Goal: Navigation & Orientation: Find specific page/section

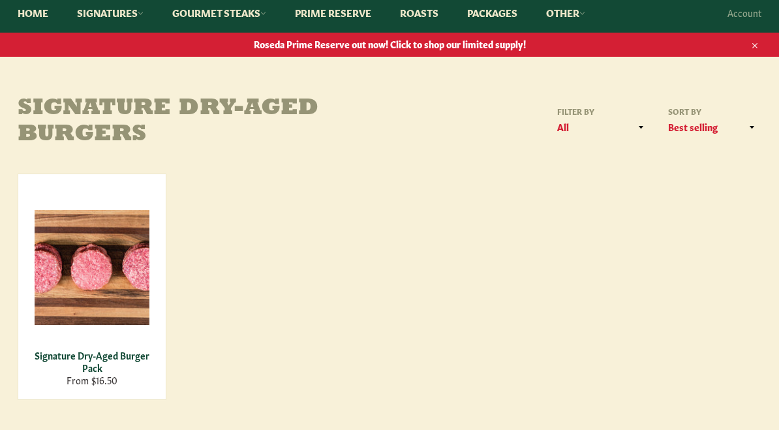
scroll to position [155, 0]
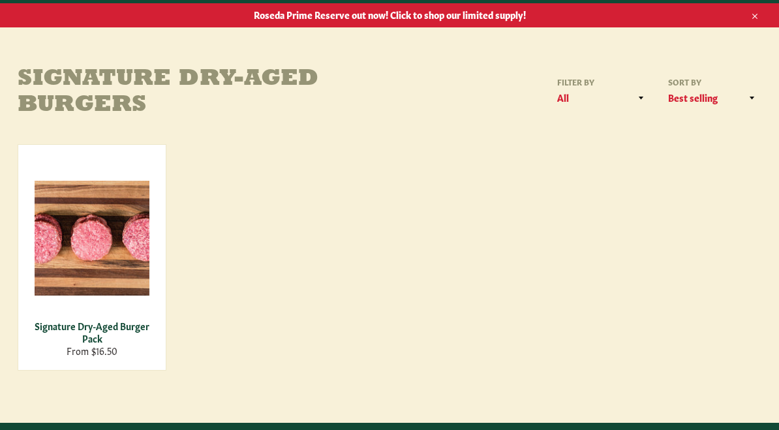
click at [75, 251] on span "View" at bounding box center [92, 259] width 84 height 33
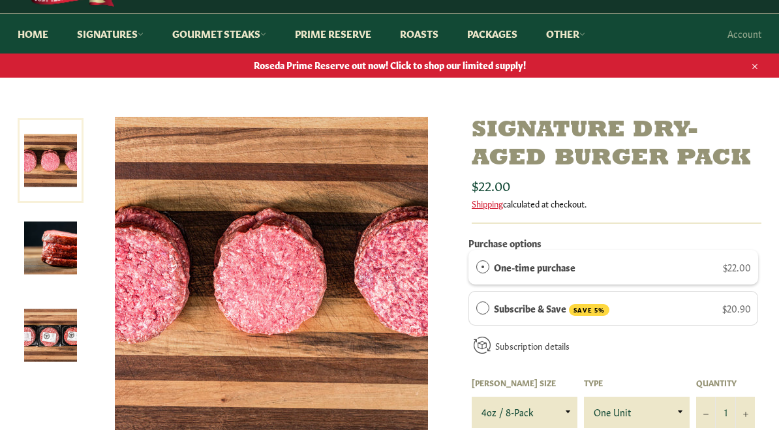
scroll to position [104, 0]
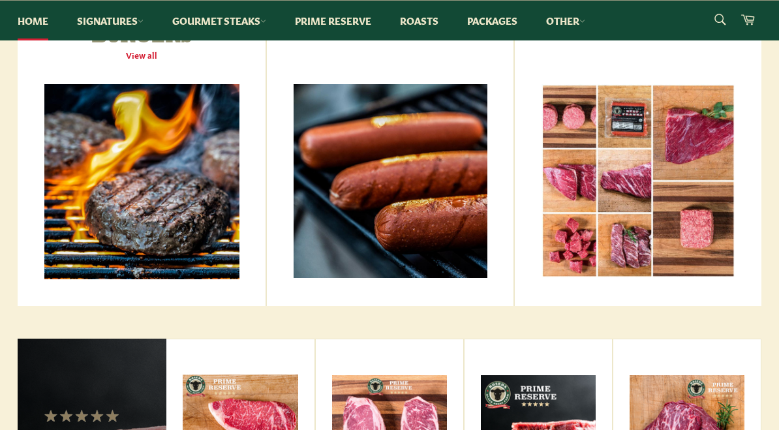
click at [441, 196] on link "All Beef Hot Dogs View all" at bounding box center [390, 137] width 247 height 338
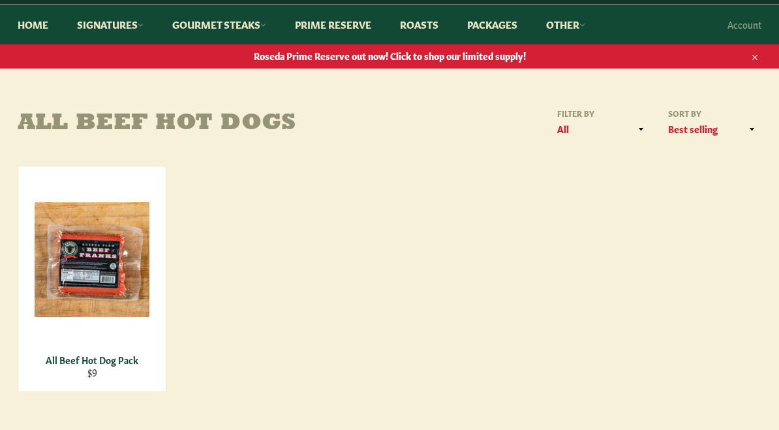
scroll to position [154, 0]
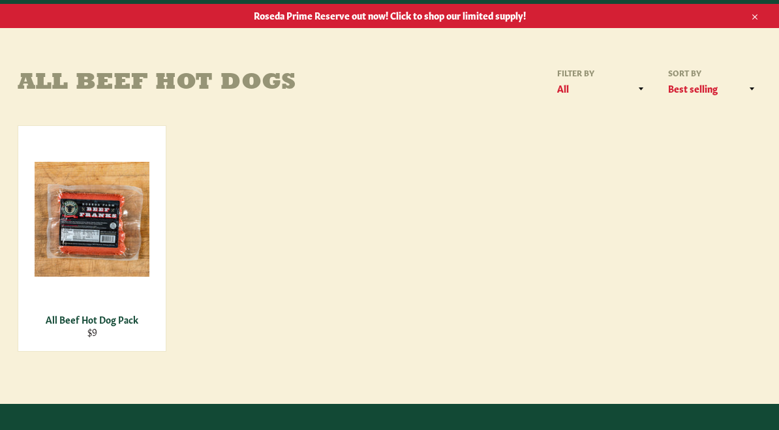
click at [84, 252] on div "View" at bounding box center [91, 238] width 147 height 225
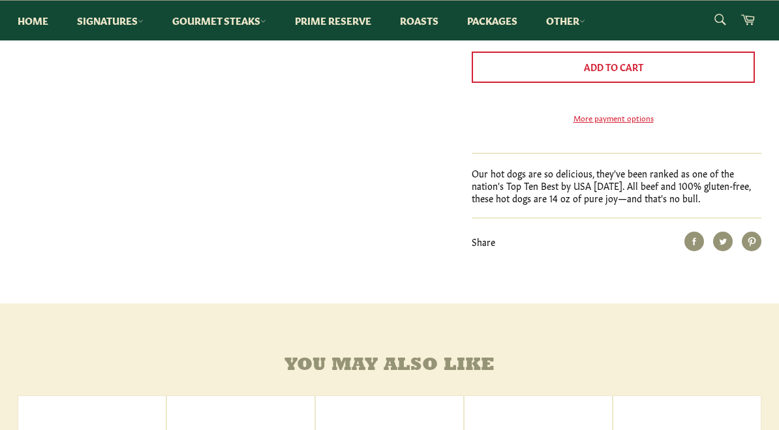
scroll to position [685, 0]
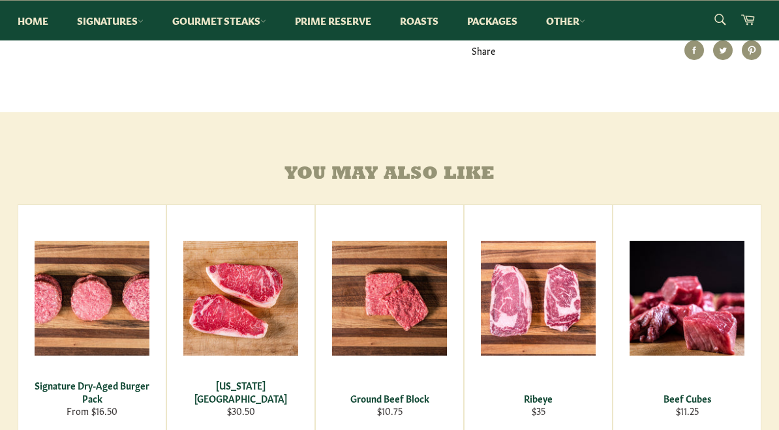
click at [389, 324] on span "View" at bounding box center [390, 319] width 84 height 33
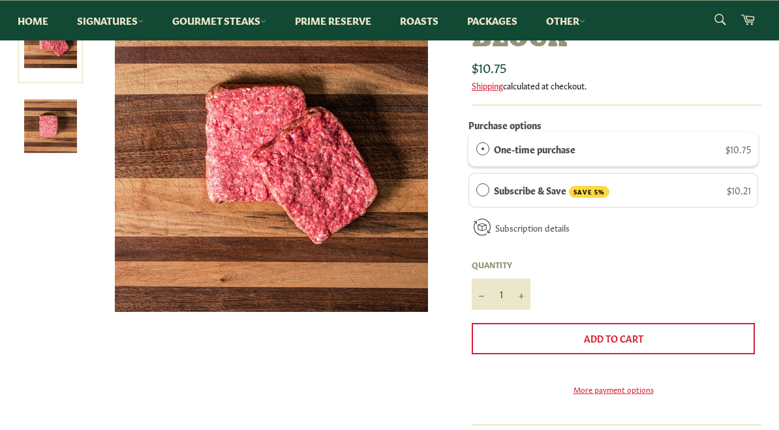
scroll to position [183, 0]
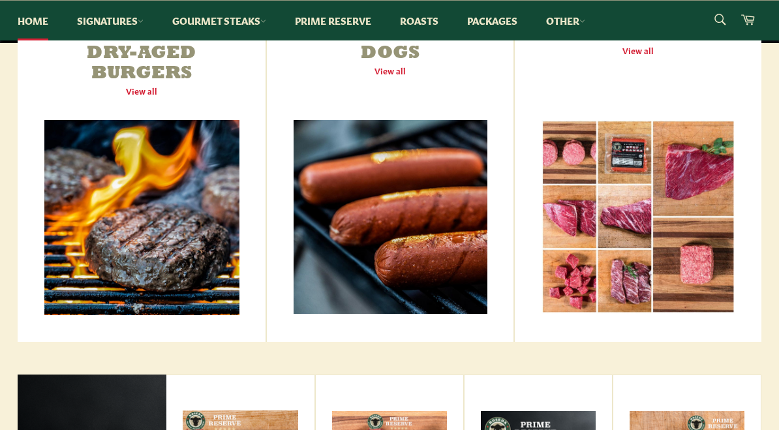
scroll to position [503, 0]
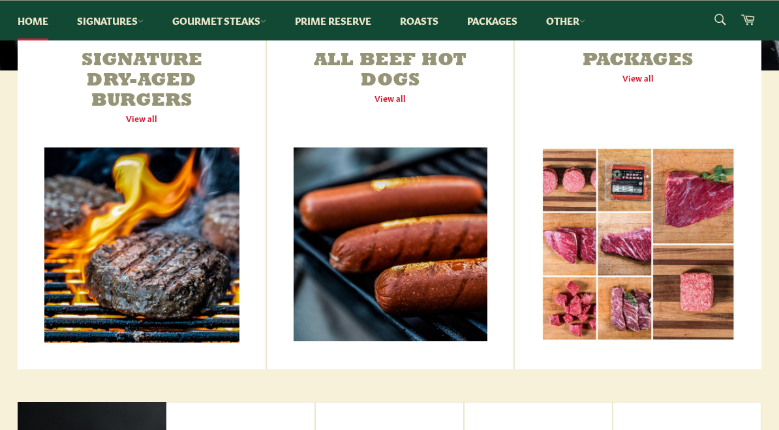
click at [649, 79] on link "Packages View all" at bounding box center [638, 200] width 247 height 338
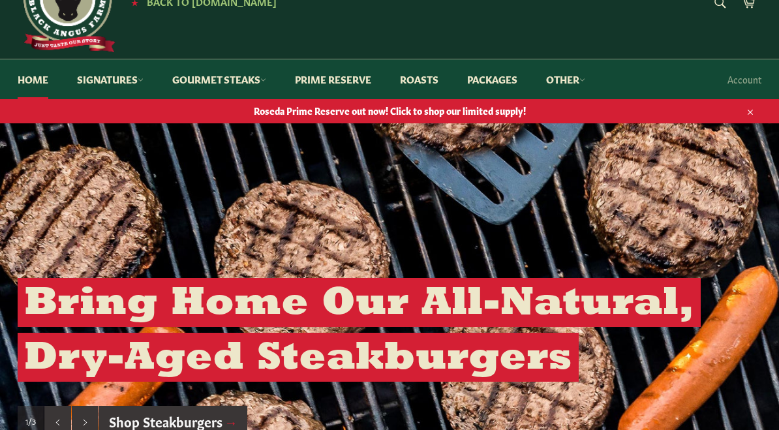
scroll to position [0, 0]
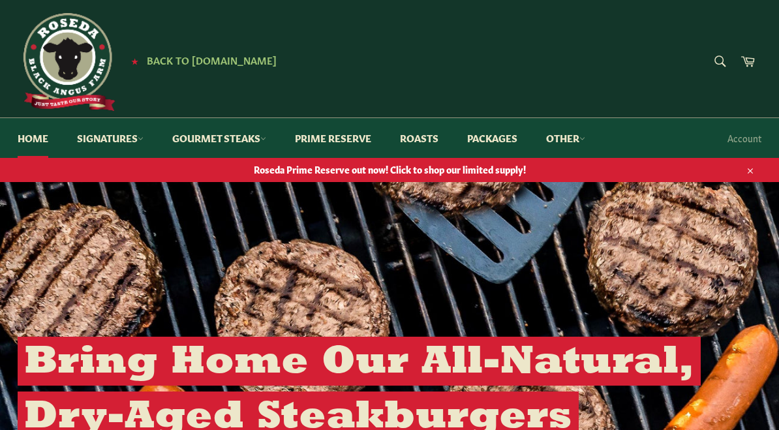
click at [278, 168] on span "Roseda Prime Reserve out now! Click to shop our limited supply!" at bounding box center [390, 169] width 770 height 12
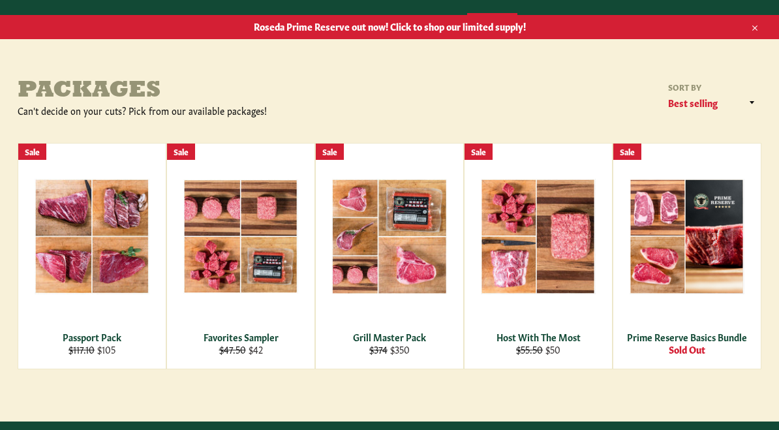
scroll to position [168, 0]
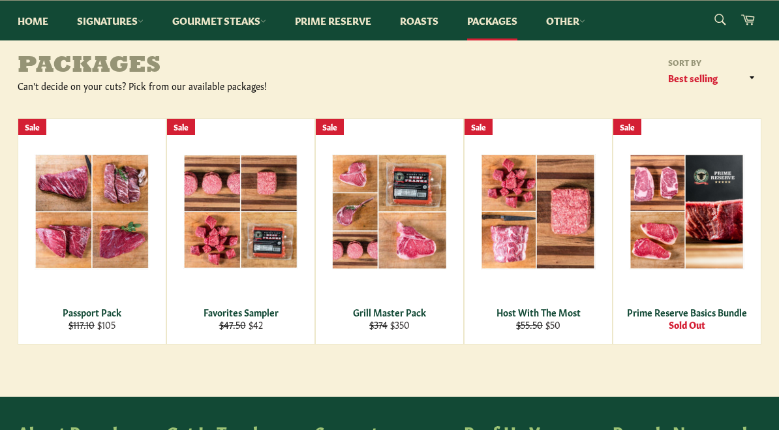
click at [78, 232] on span "View" at bounding box center [92, 233] width 84 height 33
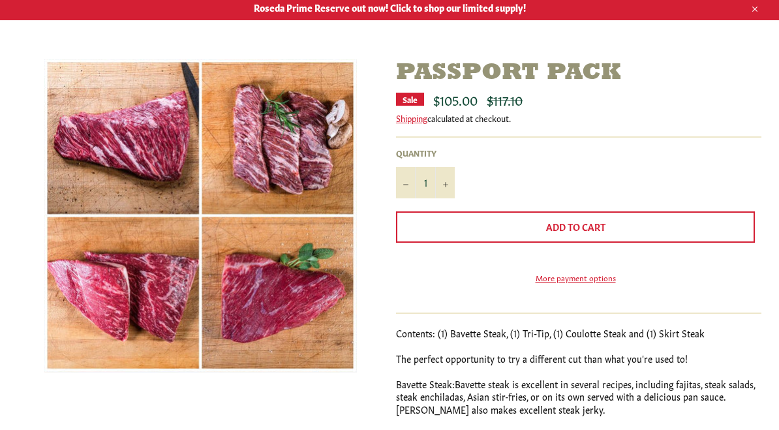
scroll to position [168, 0]
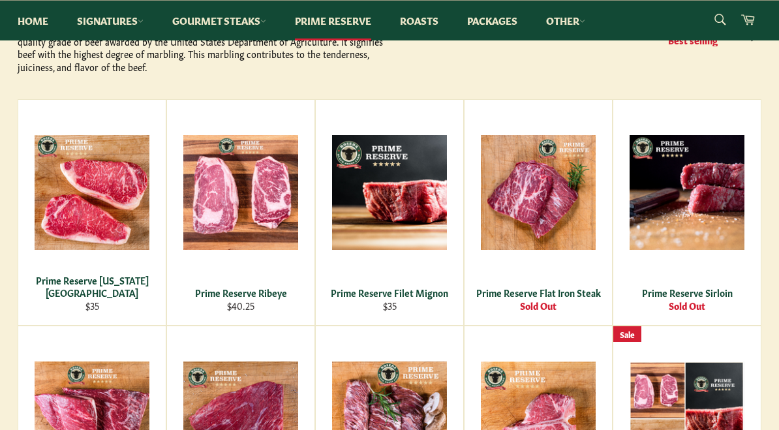
scroll to position [226, 0]
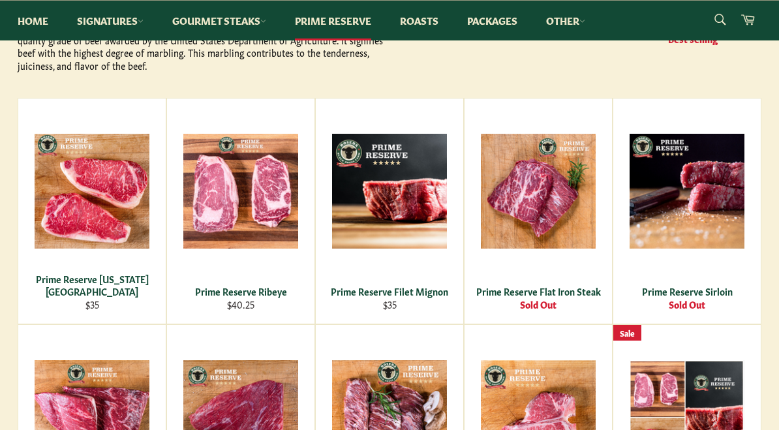
click at [71, 170] on div "View" at bounding box center [91, 211] width 147 height 225
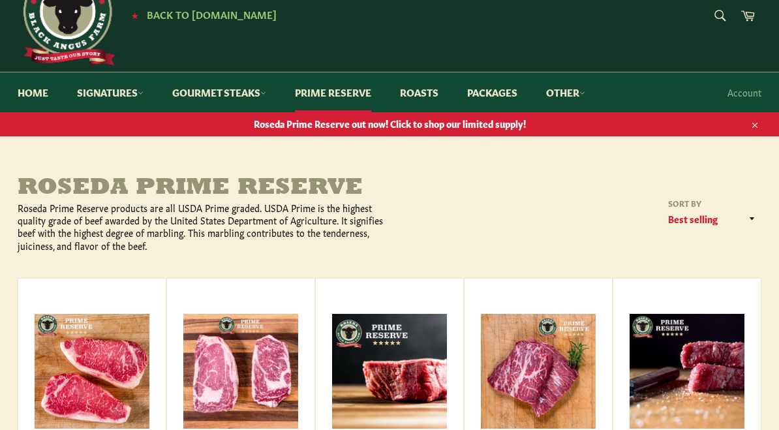
scroll to position [50, 0]
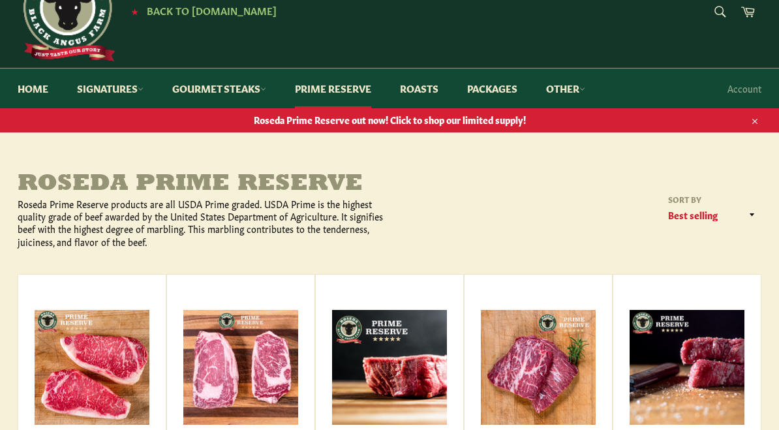
click at [248, 89] on link "Gourmet Steaks" at bounding box center [219, 89] width 120 height 40
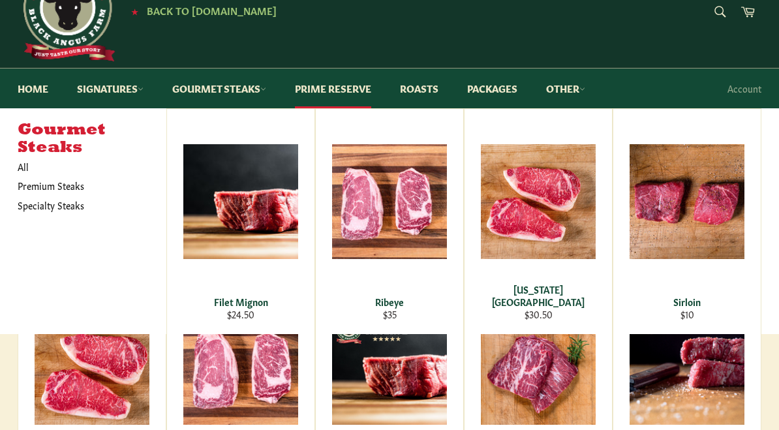
click at [103, 93] on link "Signatures" at bounding box center [110, 89] width 93 height 40
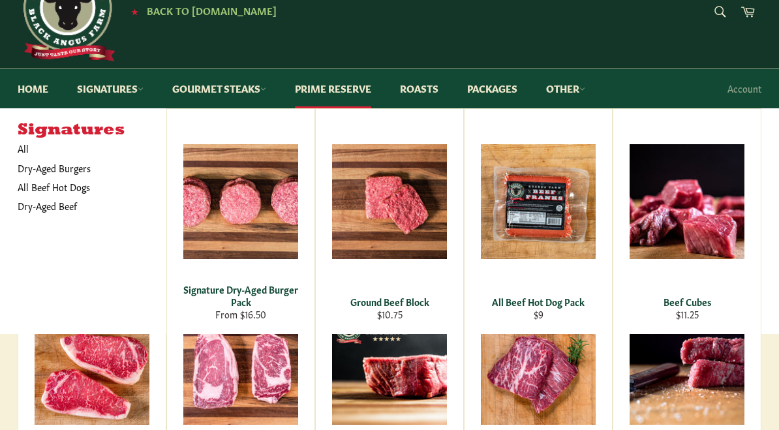
click at [40, 202] on link "Dry-Aged Beef" at bounding box center [82, 205] width 142 height 19
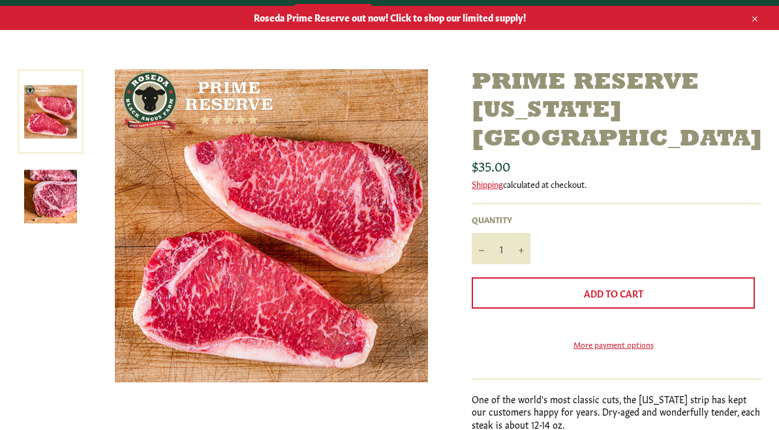
scroll to position [163, 0]
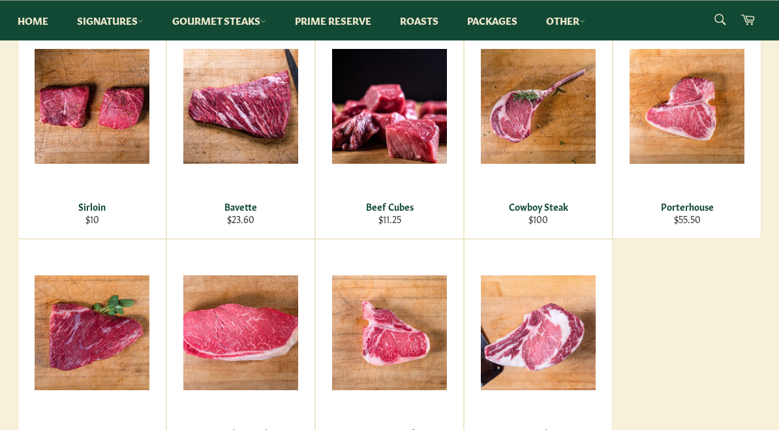
scroll to position [524, 0]
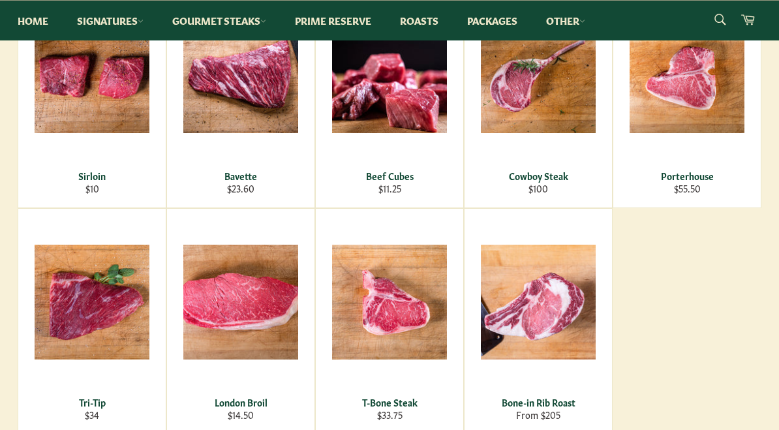
click at [217, 312] on span "View" at bounding box center [241, 323] width 84 height 33
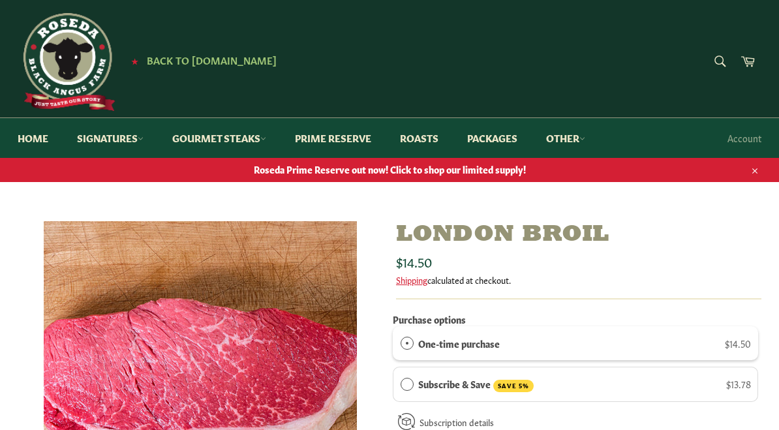
click at [59, 69] on img at bounding box center [67, 62] width 98 height 98
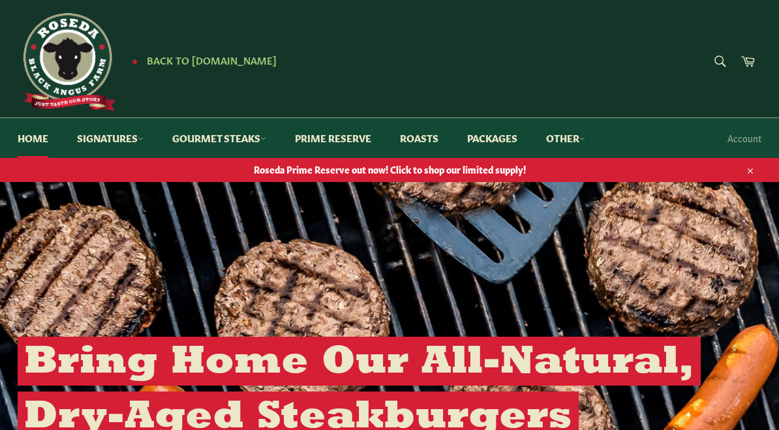
click at [579, 136] on link "Other" at bounding box center [565, 138] width 65 height 40
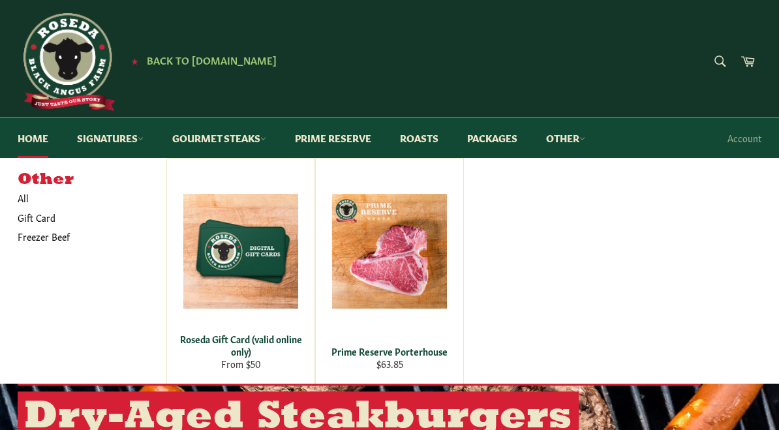
click at [29, 140] on link "Home" at bounding box center [33, 138] width 57 height 40
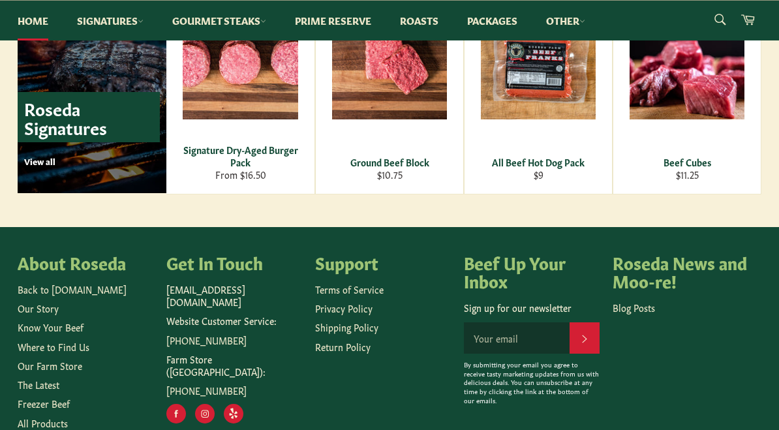
scroll to position [1907, 0]
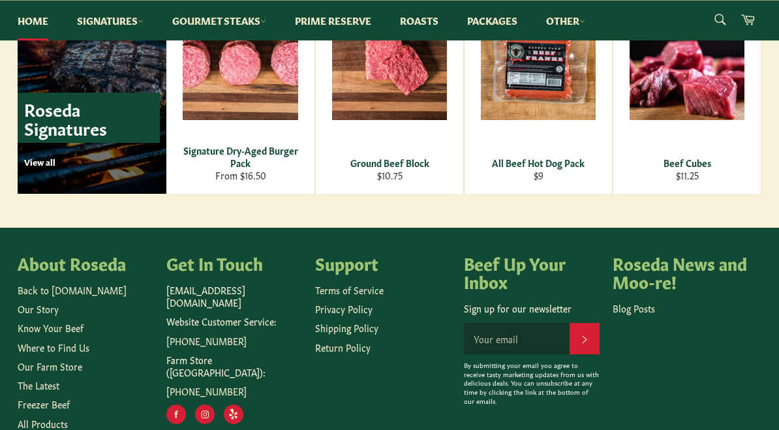
click at [26, 363] on link "Our Farm Store" at bounding box center [50, 366] width 65 height 13
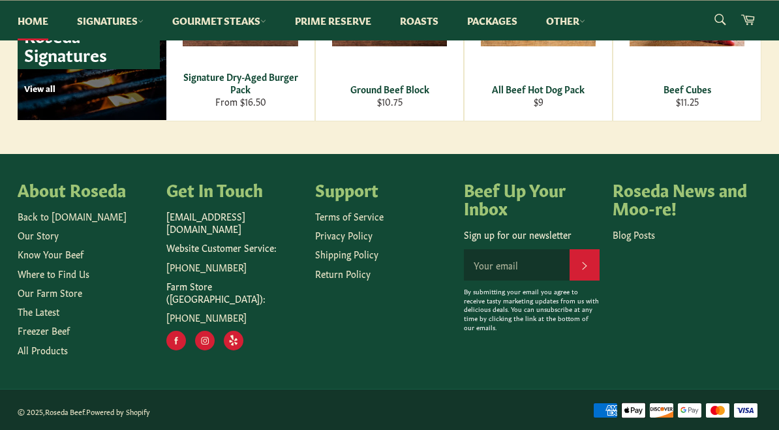
click at [27, 293] on link "Our Farm Store" at bounding box center [50, 292] width 65 height 13
